Goal: Information Seeking & Learning: Understand process/instructions

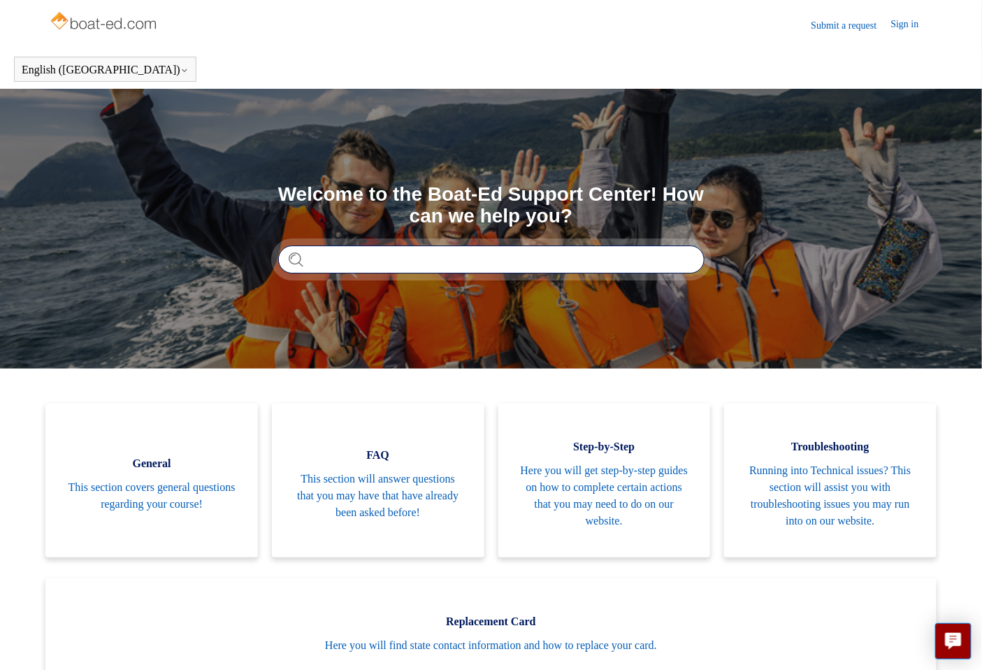
click at [482, 259] on input "Search" at bounding box center [491, 259] width 426 height 28
type input "**********"
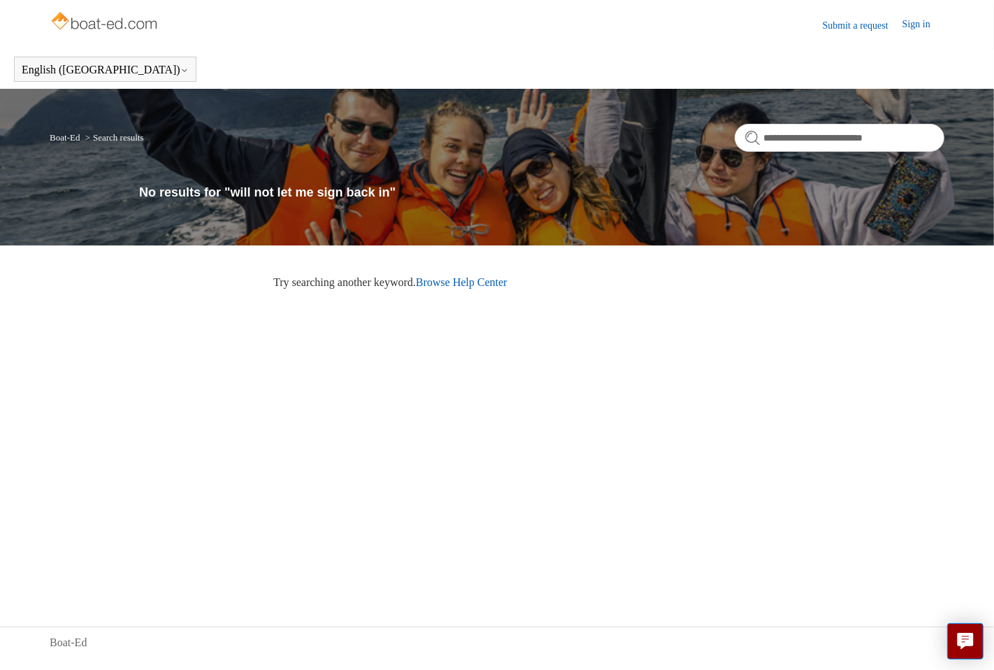
click at [858, 27] on link "Submit a request" at bounding box center [863, 25] width 80 height 15
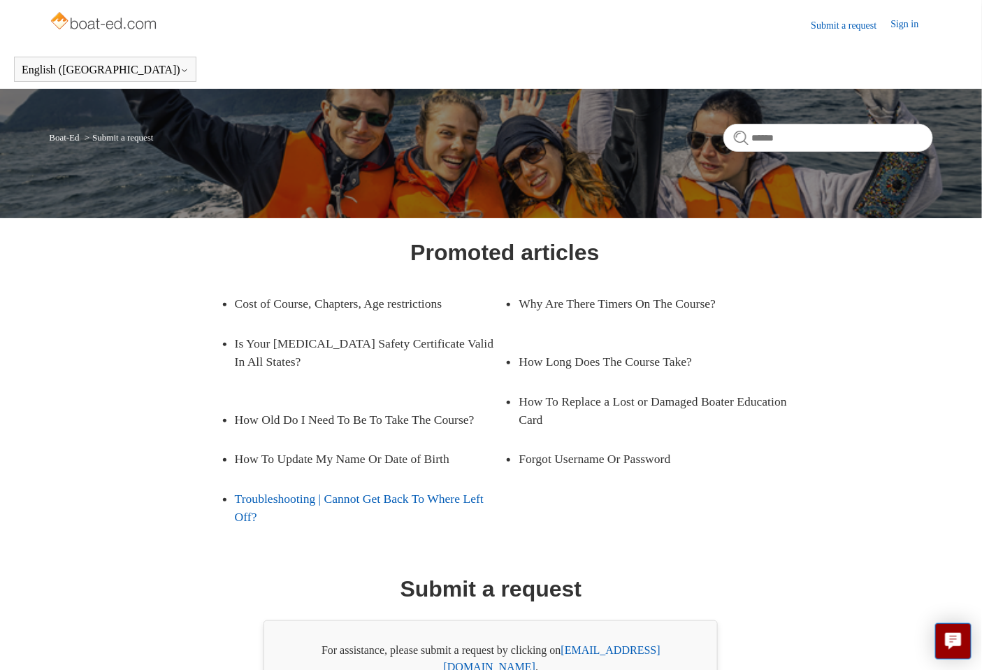
click at [380, 496] on link "Troubleshooting | Cannot Get Back To Where Left Off?" at bounding box center [370, 508] width 271 height 58
